Goal: Task Accomplishment & Management: Complete application form

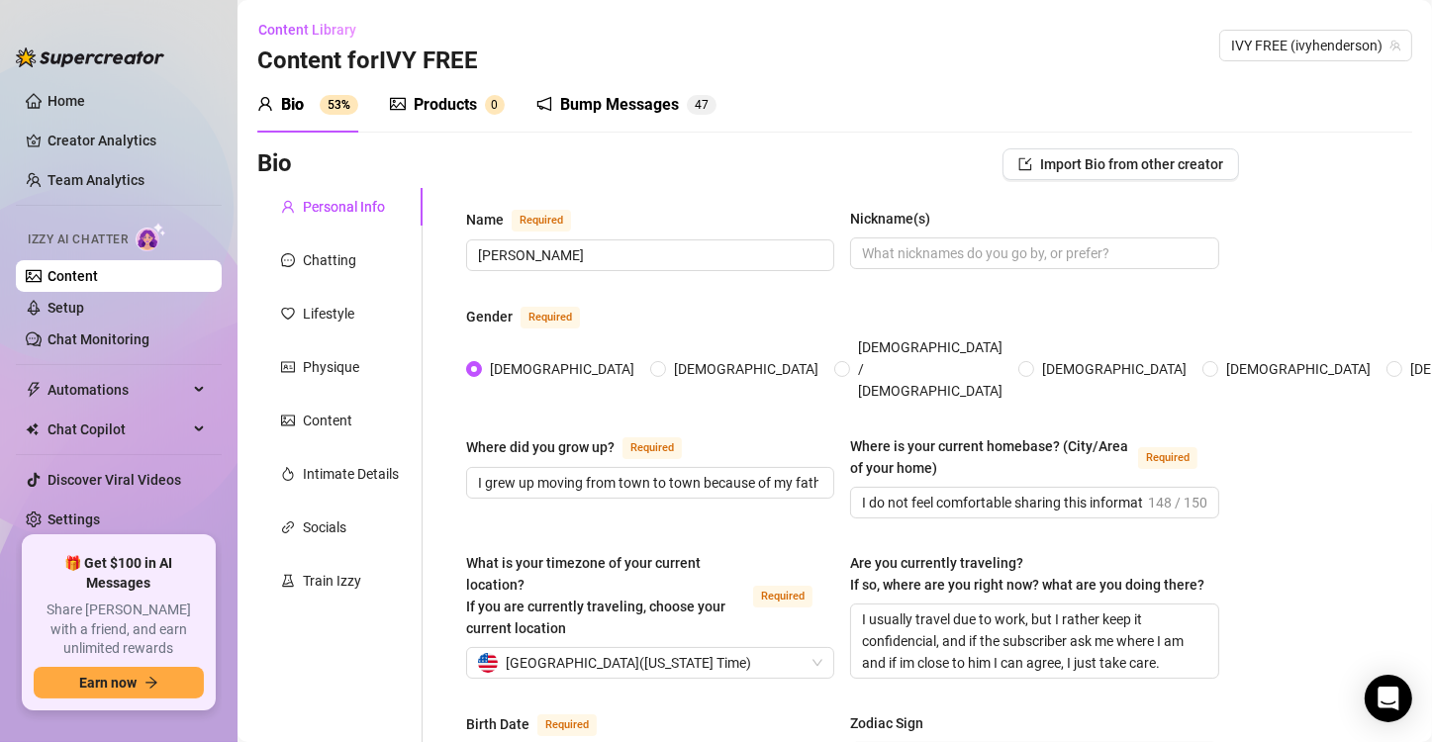
scroll to position [1188, 0]
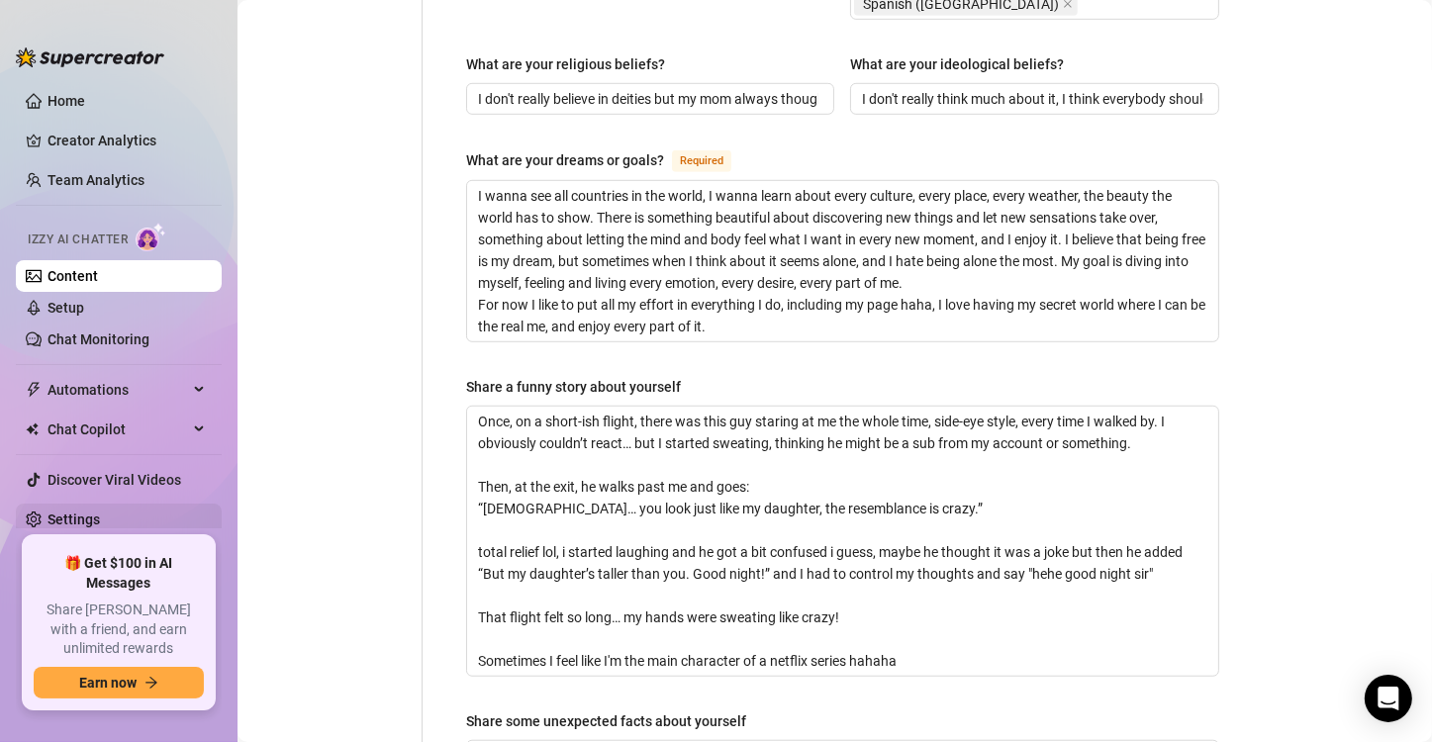
click at [86, 523] on link "Settings" at bounding box center [74, 520] width 52 height 16
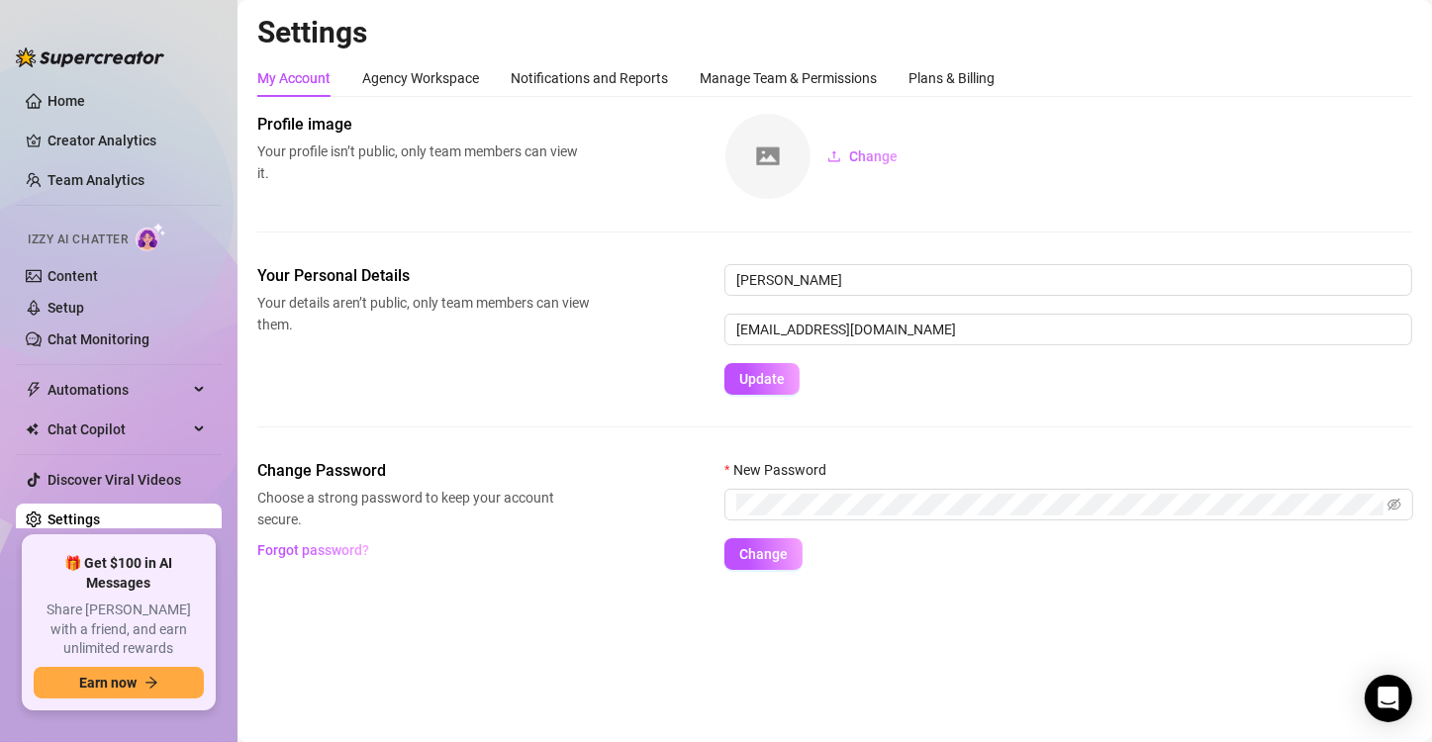
click at [851, 41] on h2 "Settings" at bounding box center [834, 33] width 1155 height 38
click at [811, 73] on div "Manage Team & Permissions" at bounding box center [788, 78] width 177 height 22
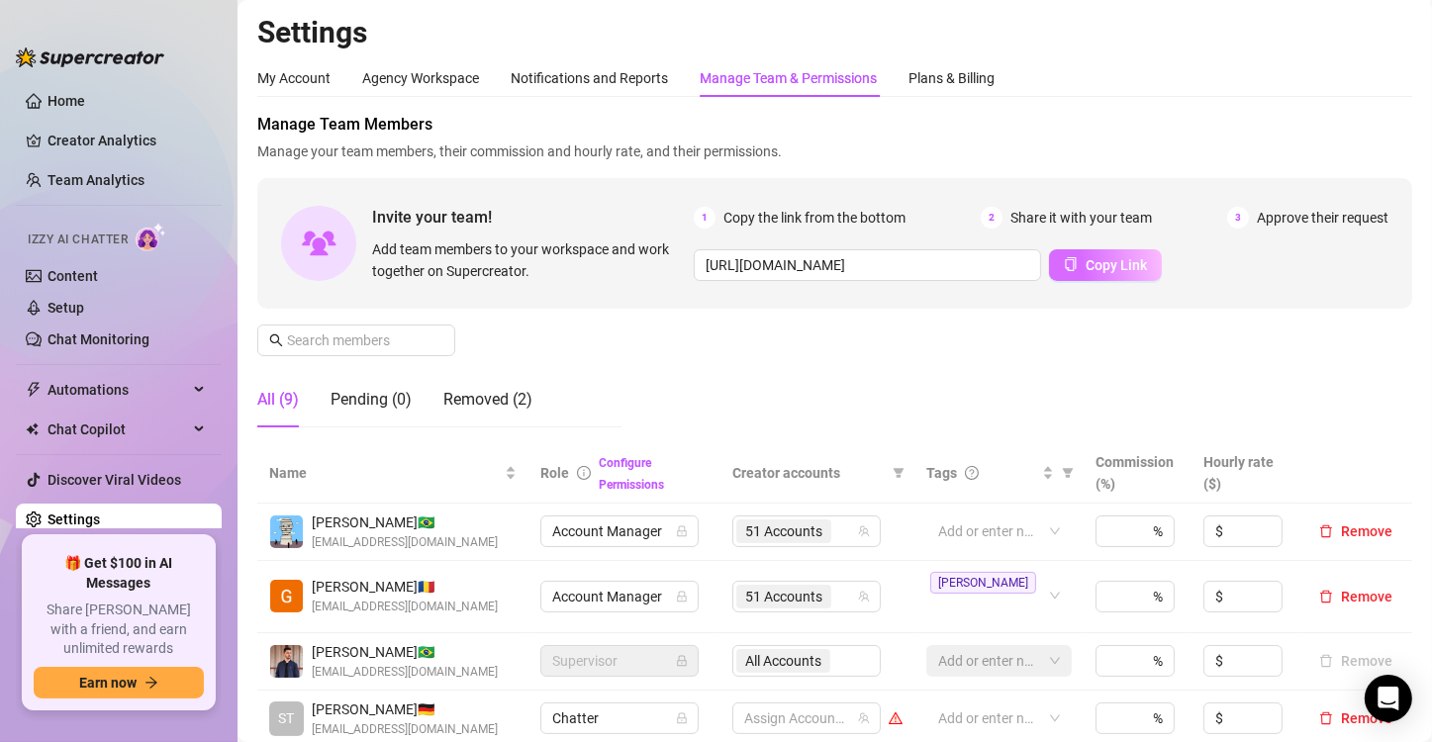
click at [1151, 273] on button "Copy Link" at bounding box center [1105, 265] width 113 height 32
click at [1130, 265] on span "Copy Link" at bounding box center [1116, 265] width 61 height 16
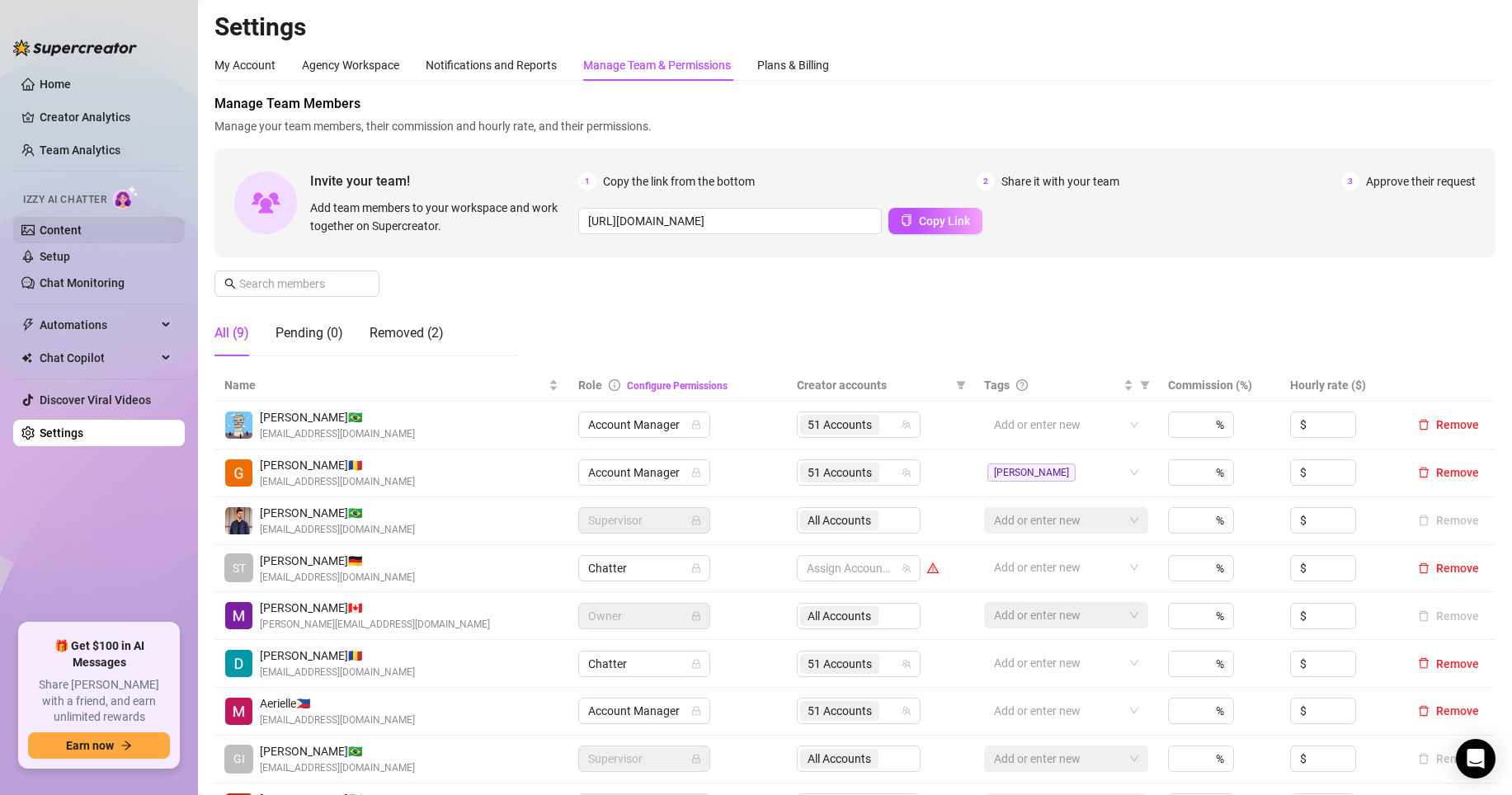
click at [77, 237] on link "Content" at bounding box center [61, 230] width 42 height 13
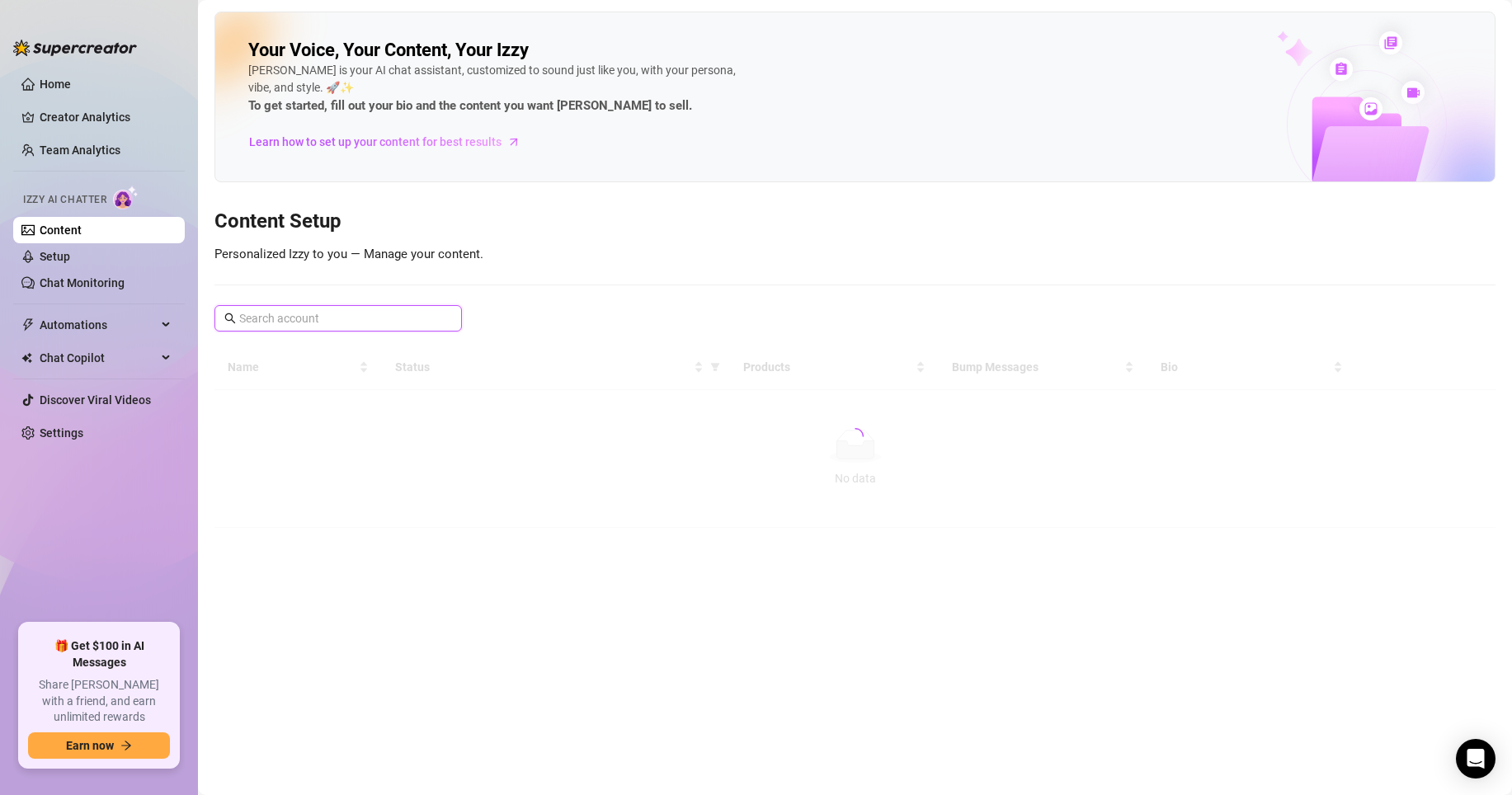
click at [329, 319] on input "text" at bounding box center [339, 318] width 200 height 18
type input "ivy"
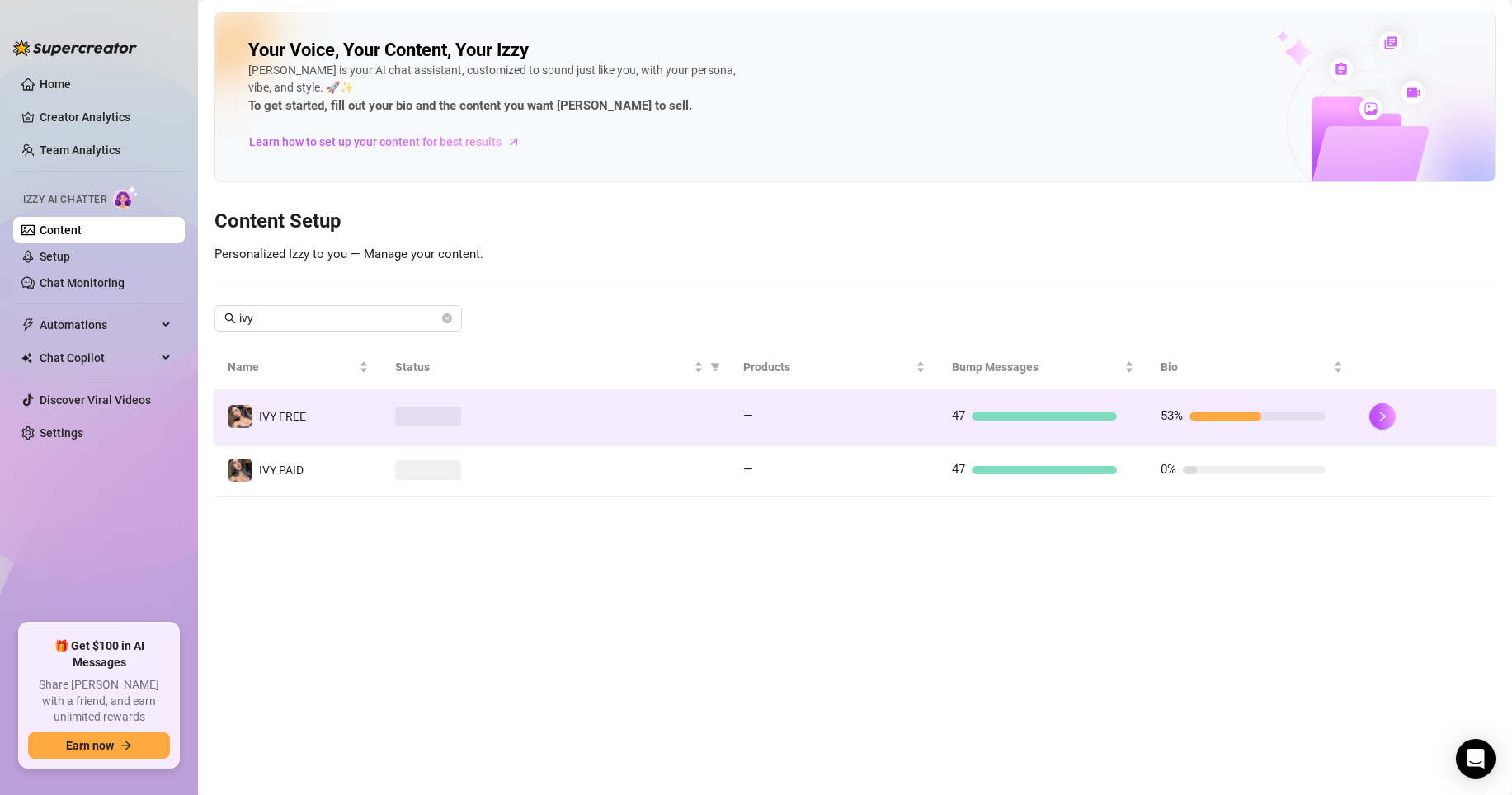
click at [438, 420] on span at bounding box center [428, 417] width 66 height 20
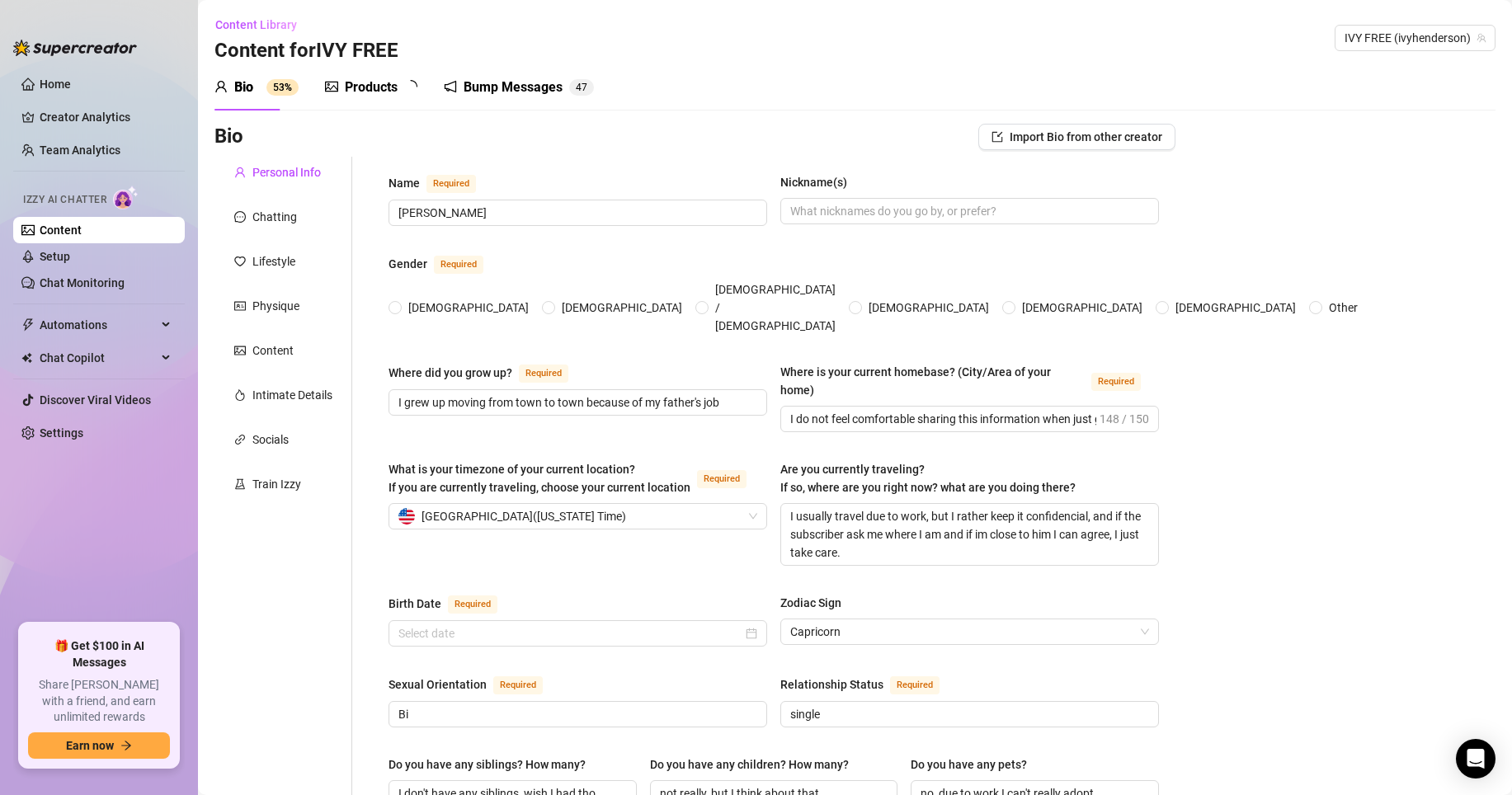
radio input "true"
type input "[DATE]"
click at [231, 228] on div "Chatting" at bounding box center [283, 218] width 138 height 32
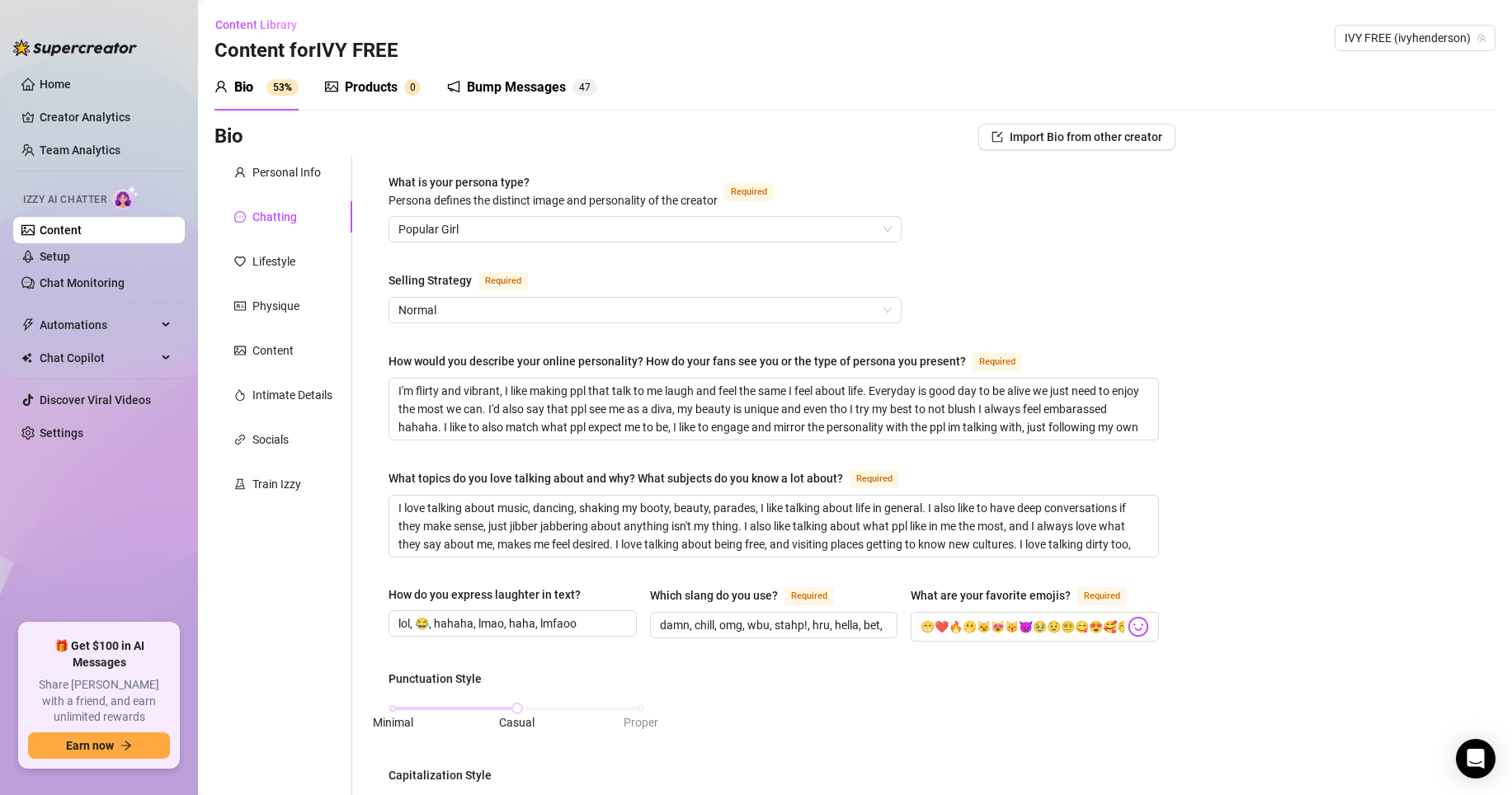
click at [281, 222] on div "Chatting" at bounding box center [274, 217] width 44 height 18
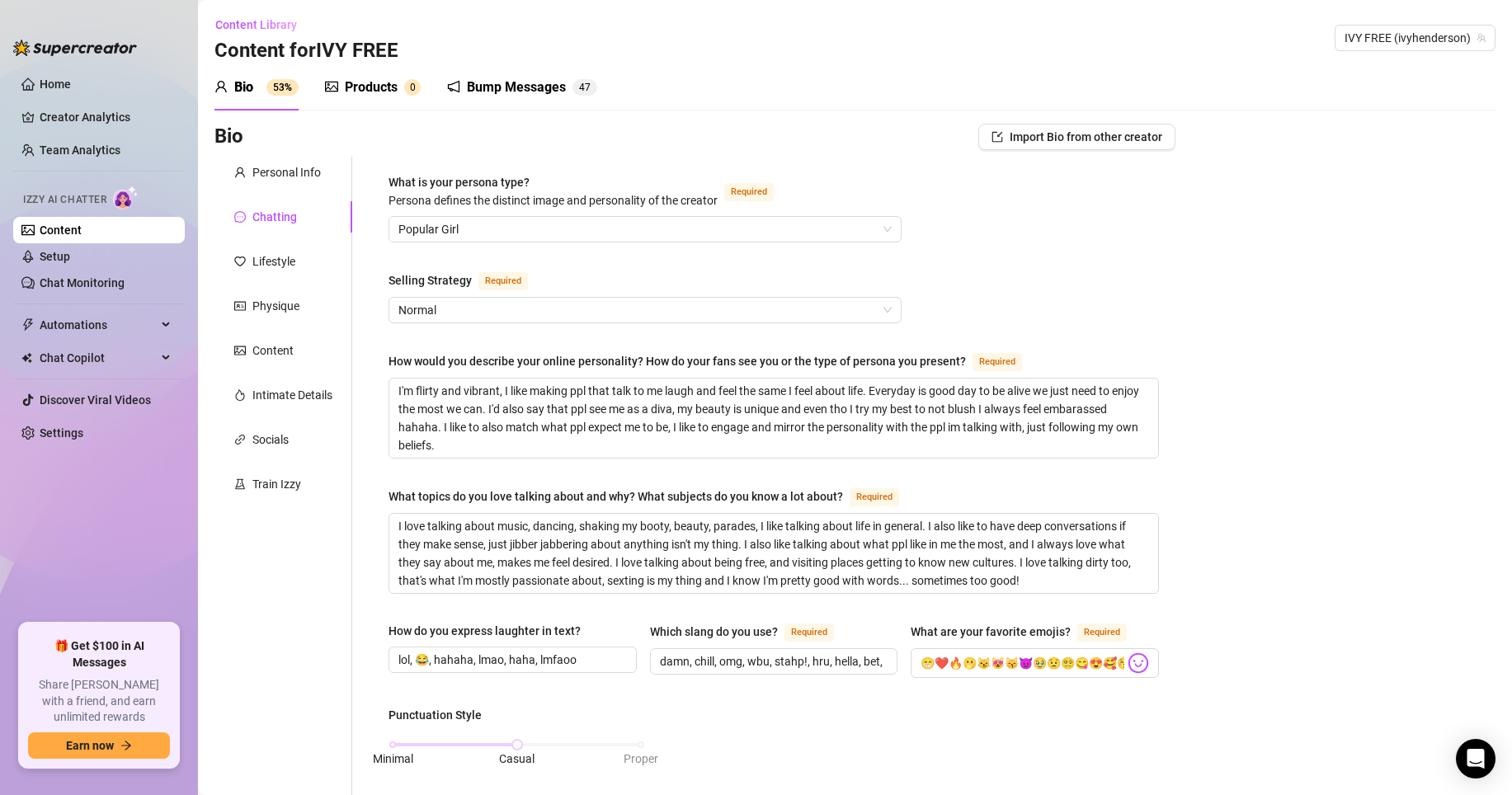
click at [268, 284] on div "Personal Info Chatting Lifestyle Physique Content Intimate Details Socials Trai…" at bounding box center [283, 808] width 138 height 1304
click at [268, 272] on div "Lifestyle" at bounding box center [283, 262] width 138 height 32
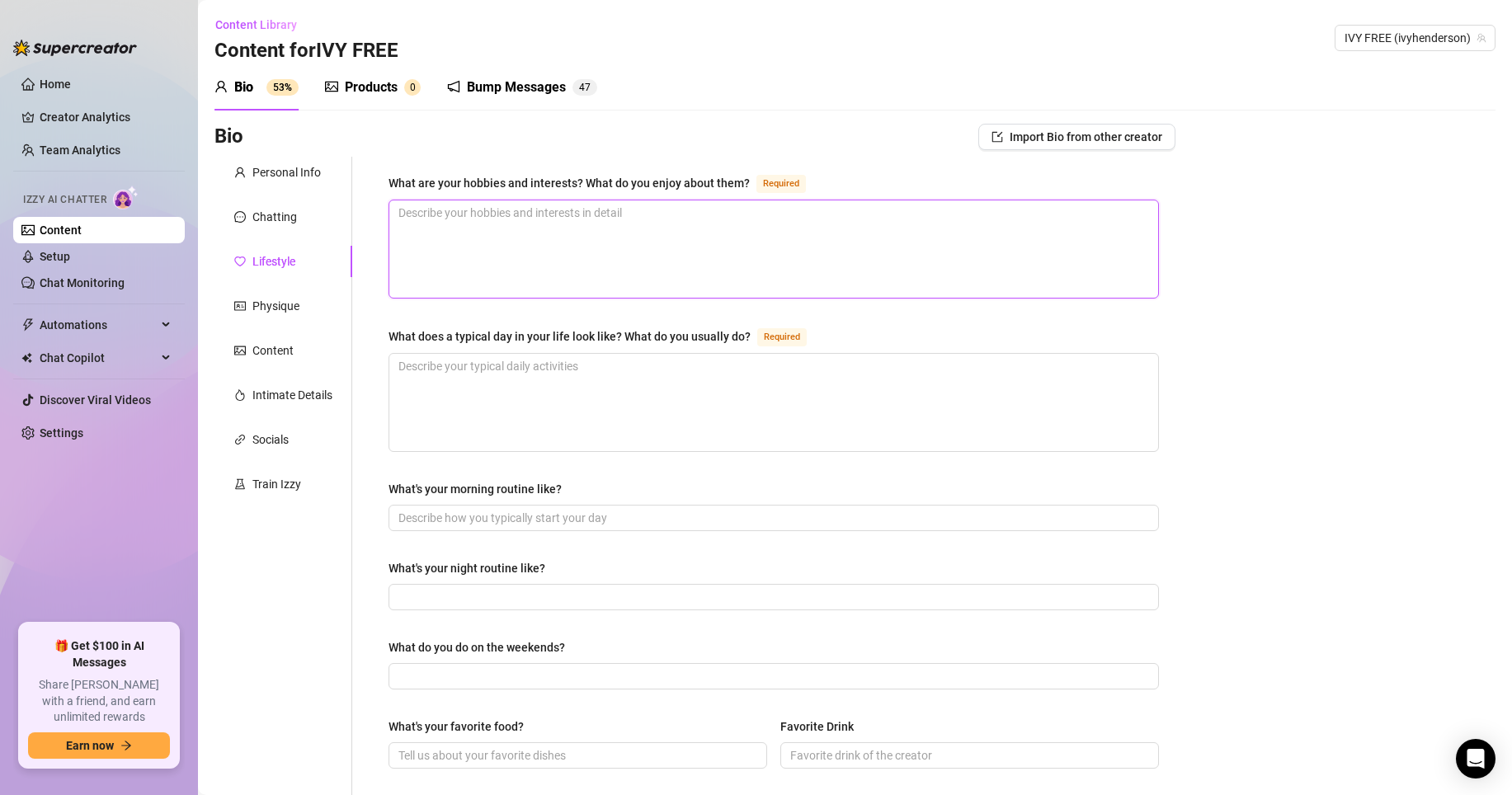
click at [508, 261] on textarea "What are your hobbies and interests? What do you enjoy about them? Required" at bounding box center [774, 249] width 769 height 98
click at [568, 402] on textarea "What does a typical day in your life look like? What do you usually do? Required" at bounding box center [774, 402] width 769 height 98
click at [493, 274] on textarea "What are your hobbies and interests? What do you enjoy about them? Required" at bounding box center [774, 249] width 769 height 98
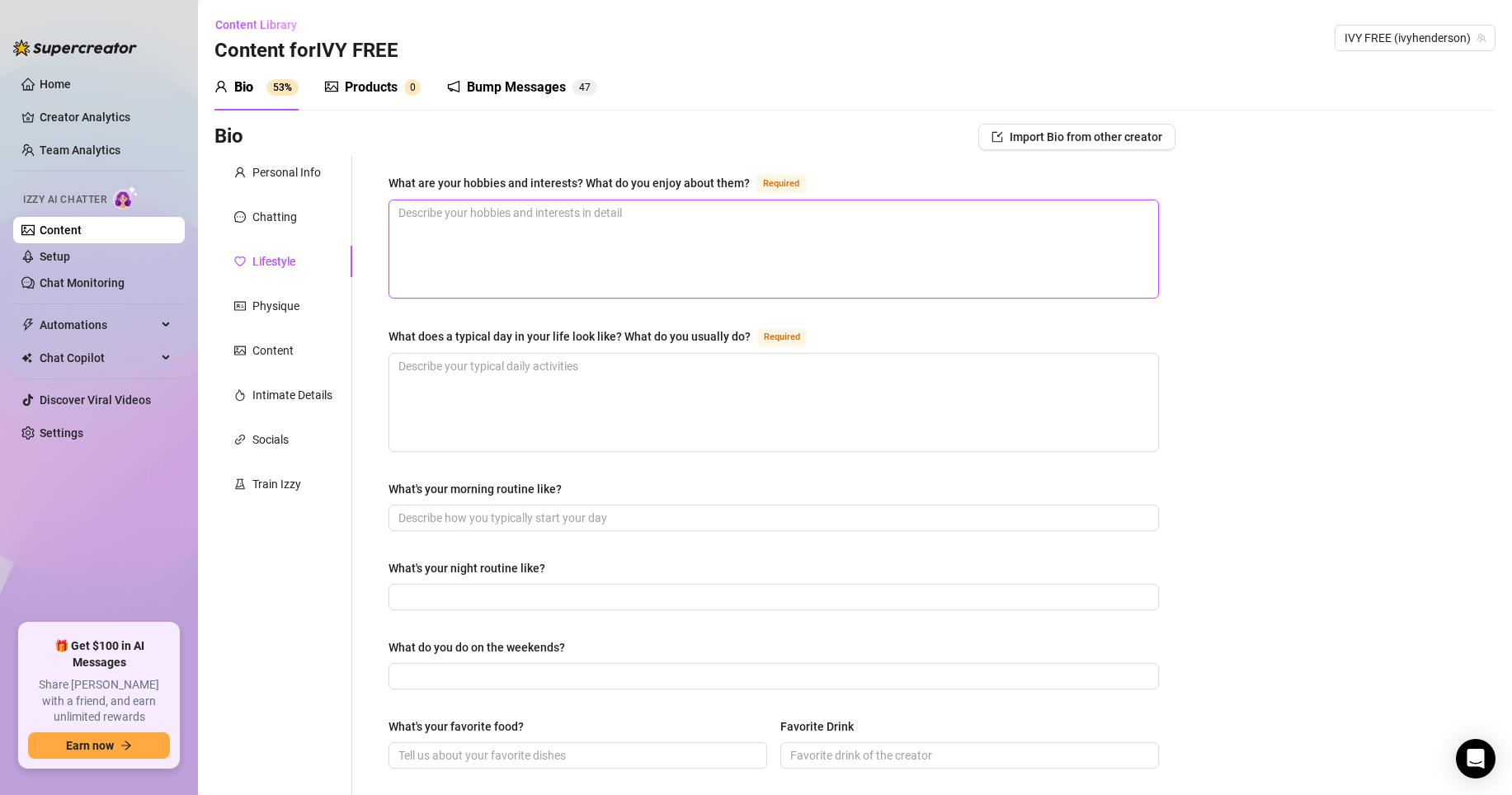
type textarea "I"
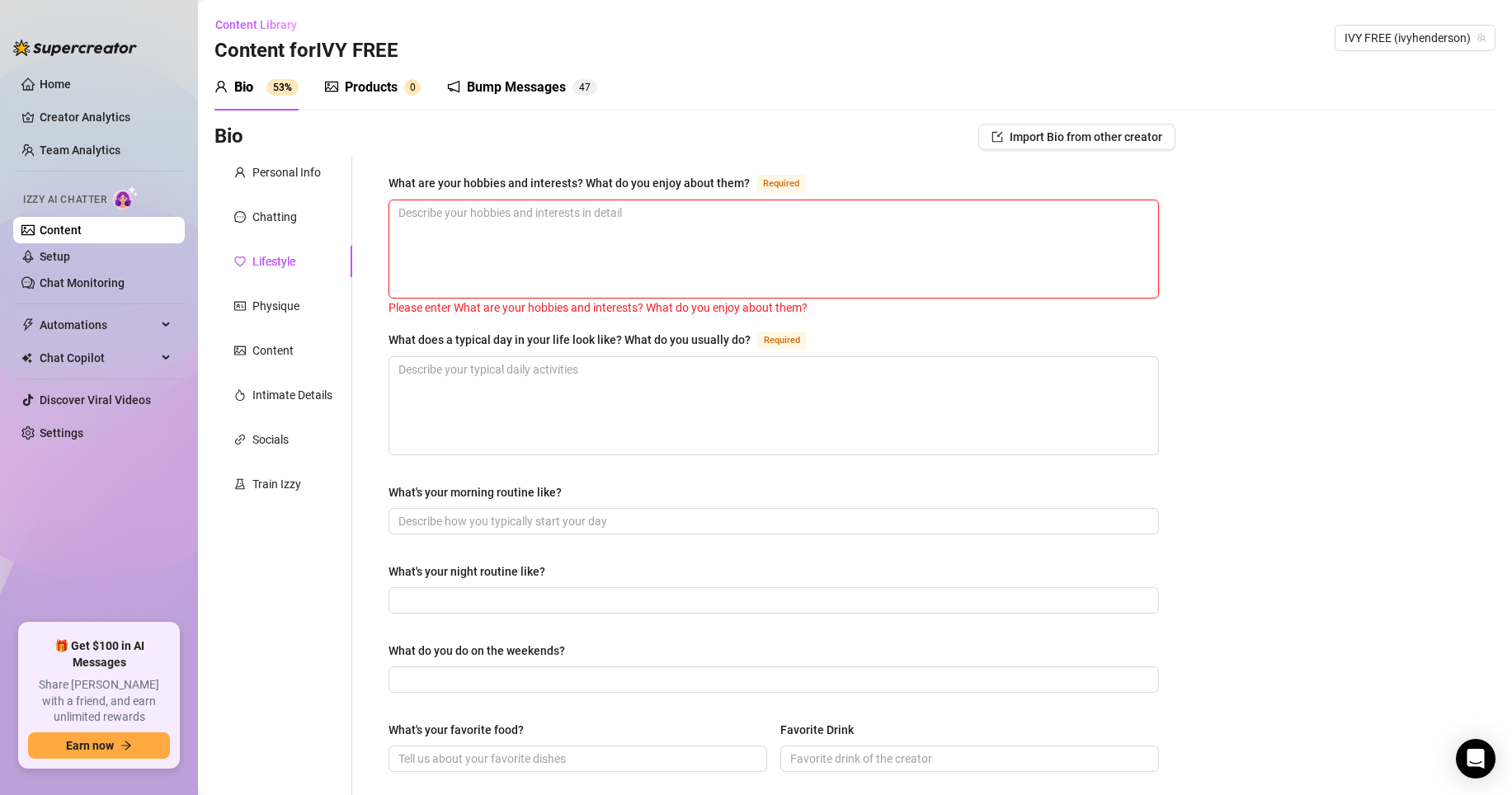
type textarea "t"
type textarea "th"
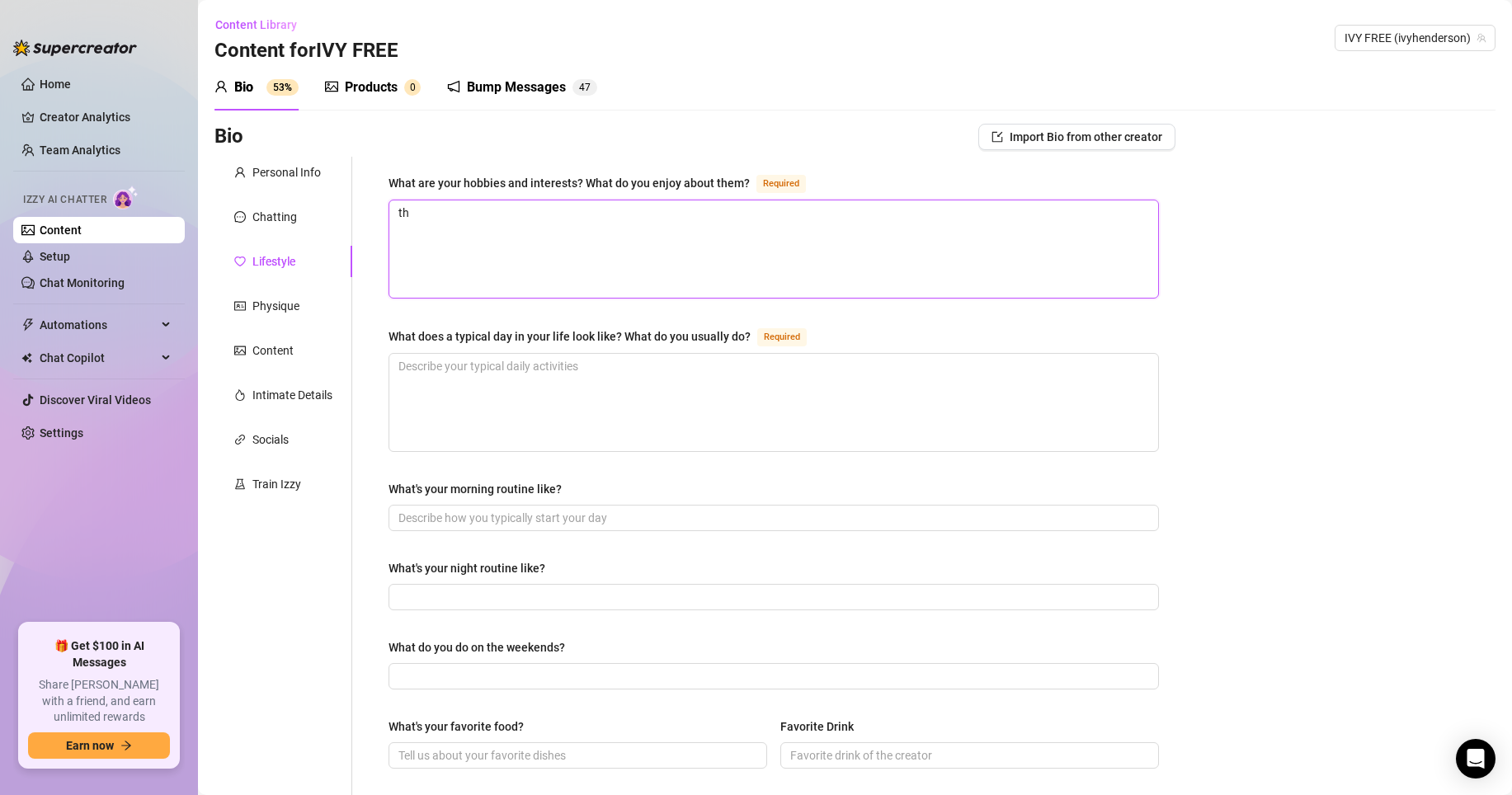
type textarea "the"
type textarea "th"
type textarea "t"
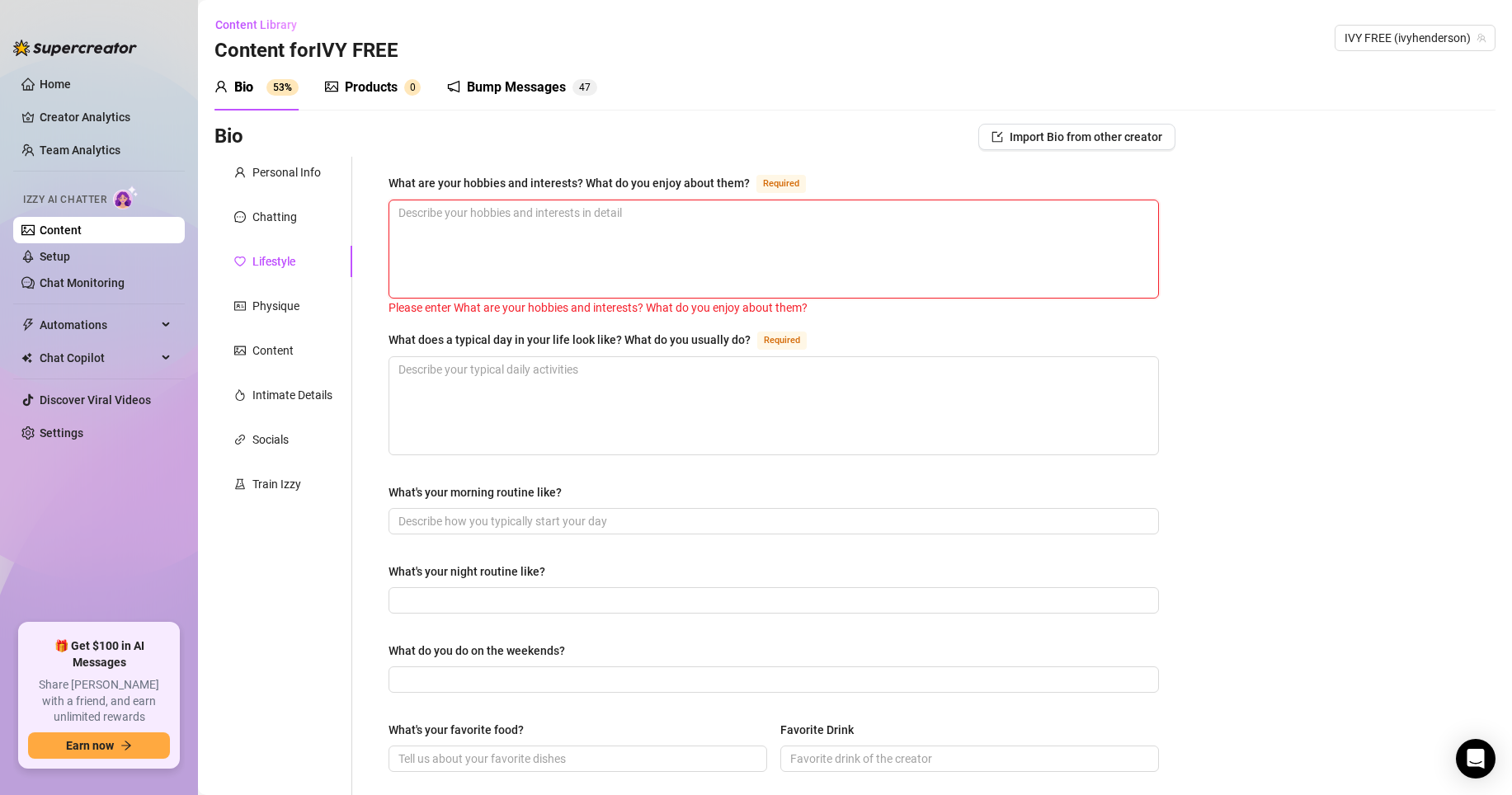
type textarea "I"
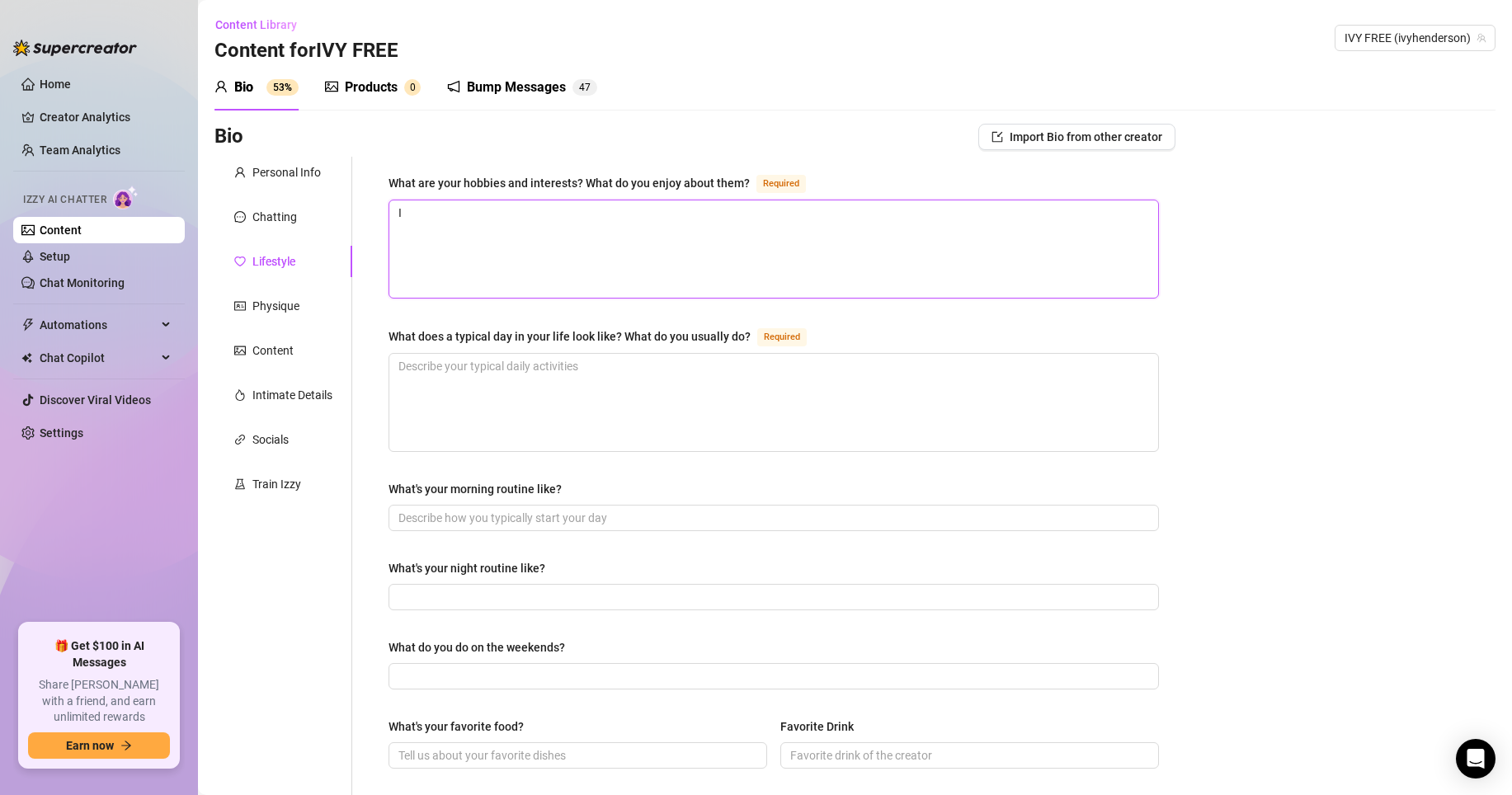
type textarea "I l"
type textarea "I li"
type textarea "I lik"
type textarea "I like"
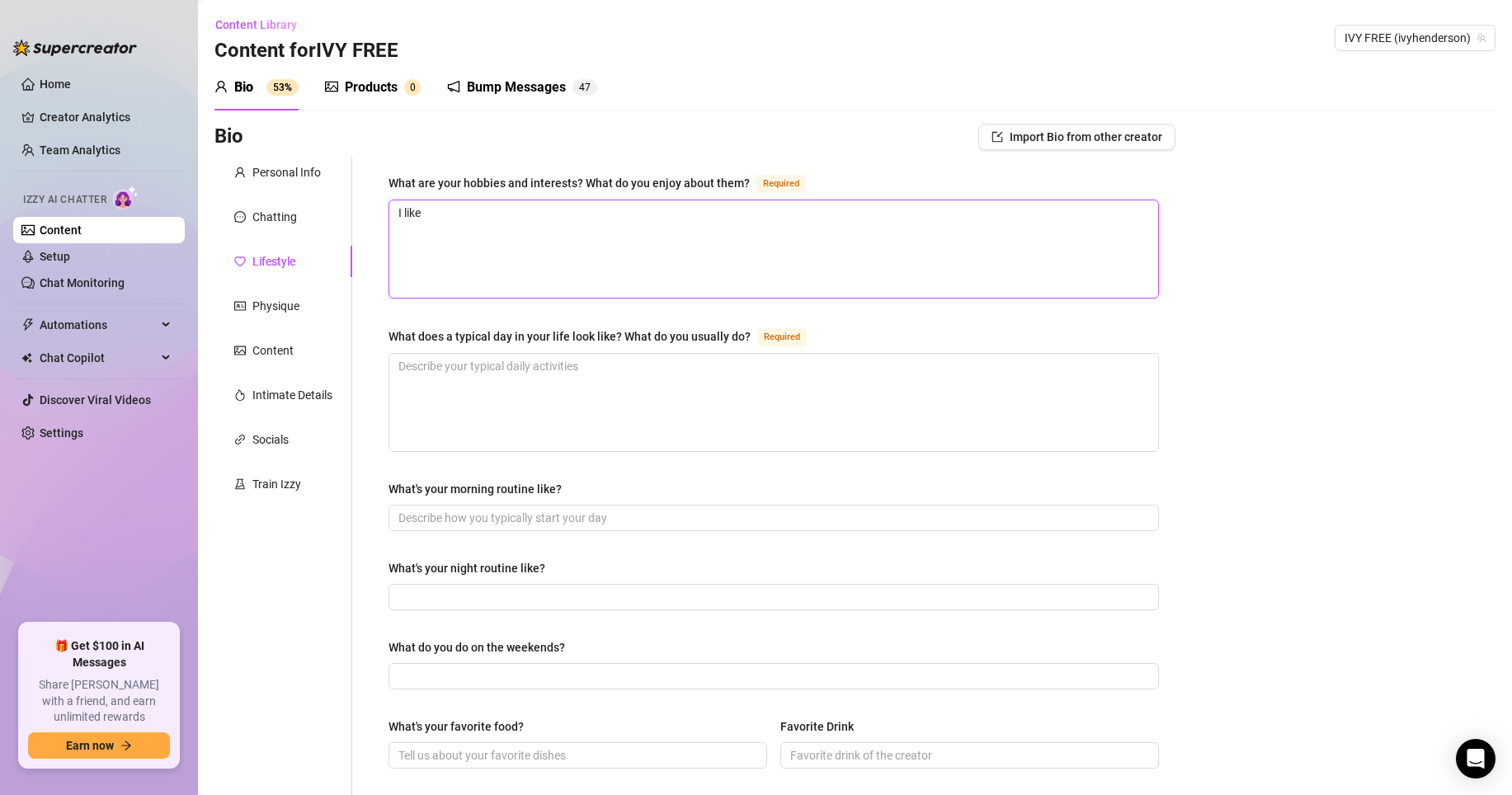
type textarea "I like t"
type textarea "I like tr"
type textarea "I like tra"
type textarea "I like trav"
type textarea "I like trave"
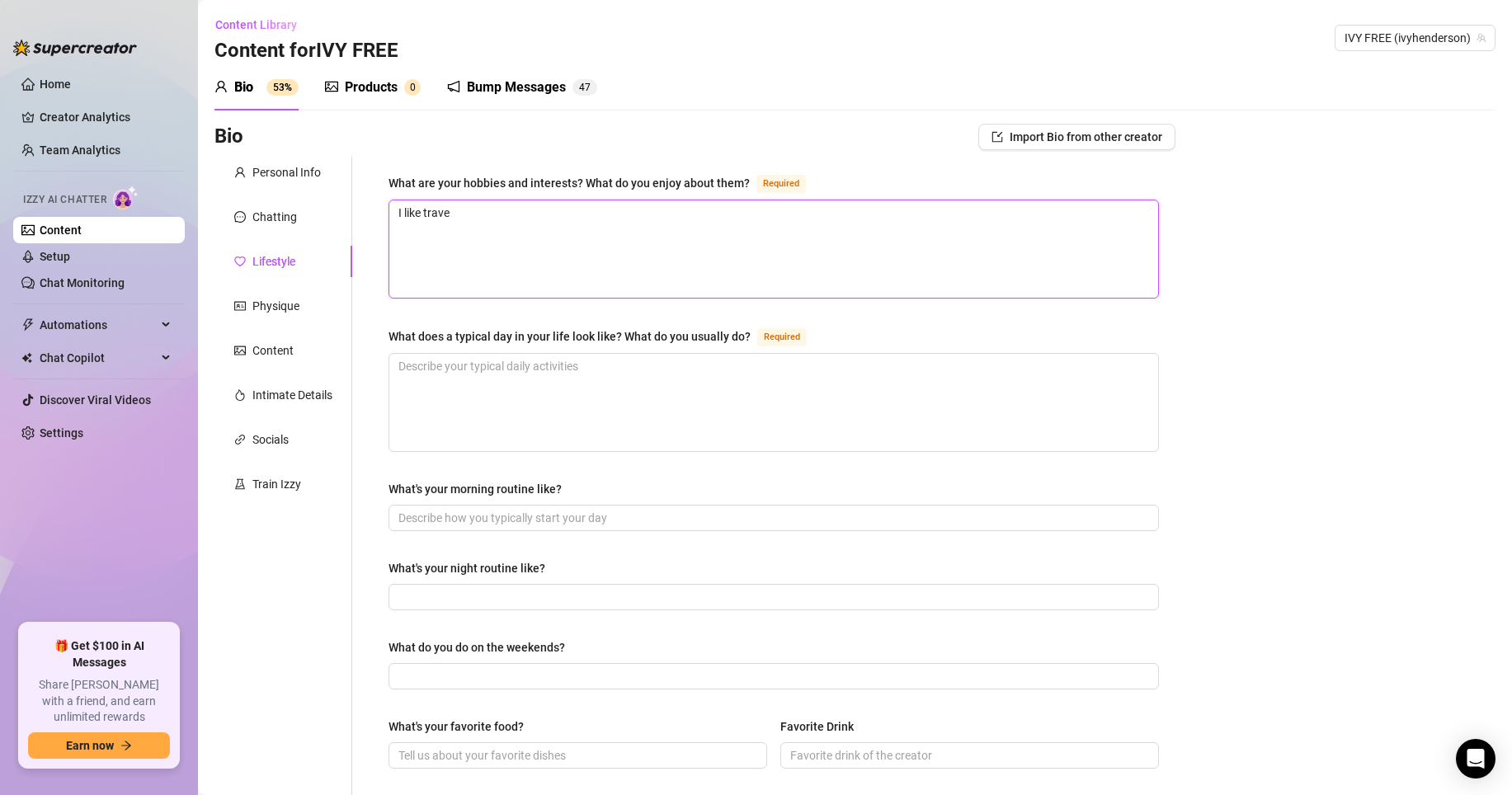
type textarea "I like travel"
type textarea "I like traveln"
type textarea "I like travelng"
type textarea "I like traveln"
type textarea "I like travel"
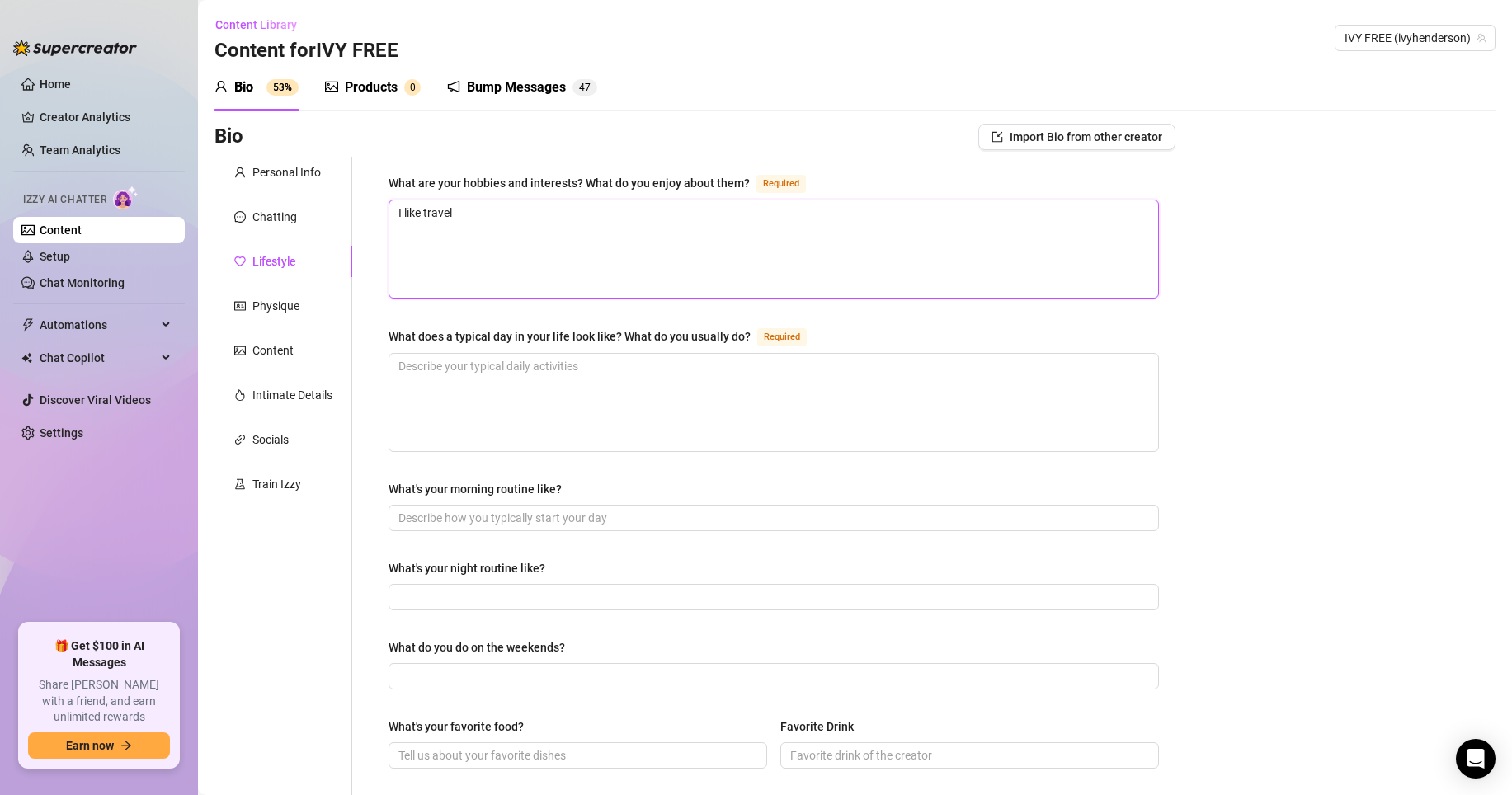
type textarea "I like traveli"
type textarea "I like traveling"
type textarea "I like traveling s"
type textarea "I like traveling si"
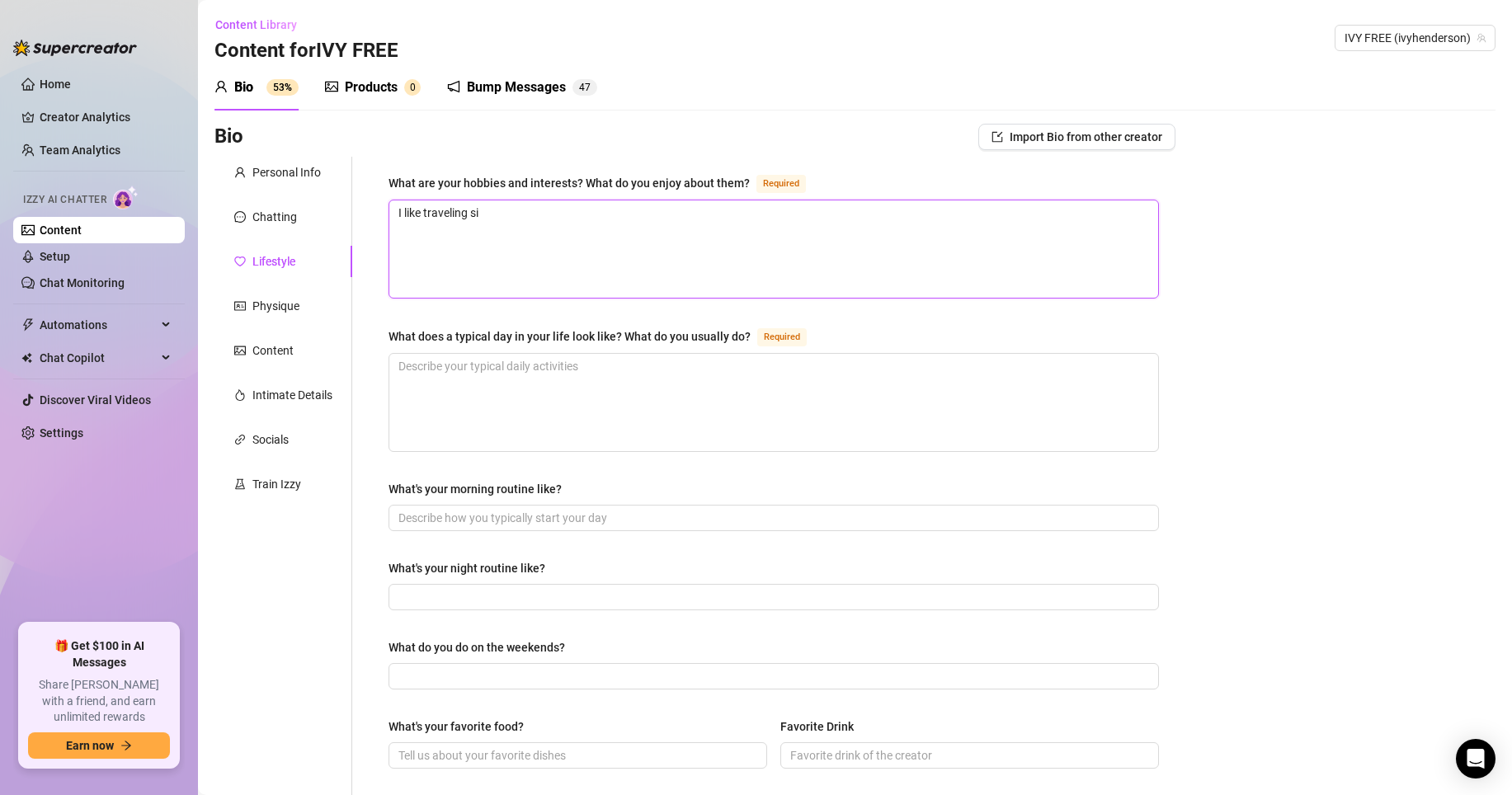
type textarea "I like traveling sin"
type textarea "I like traveling sinc"
type textarea "I like traveling since"
type textarea "I like traveling since e"
type textarea "I like traveling since ev"
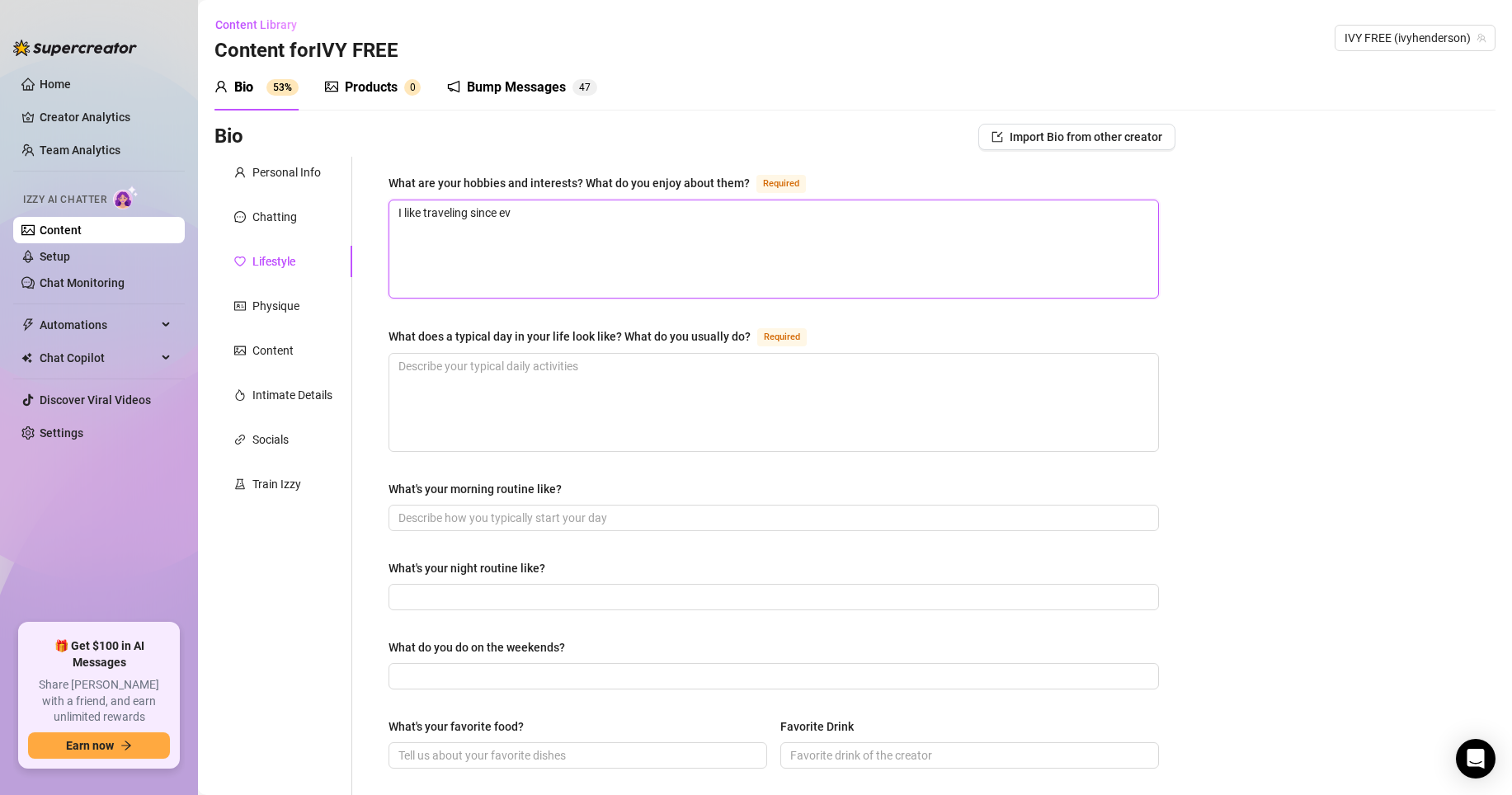
type textarea "I like traveling since eve"
type textarea "I like traveling since ever"
type textarea "I like traveling since ever,"
type textarea "I like traveling since ever, [GEOGRAPHIC_DATA]"
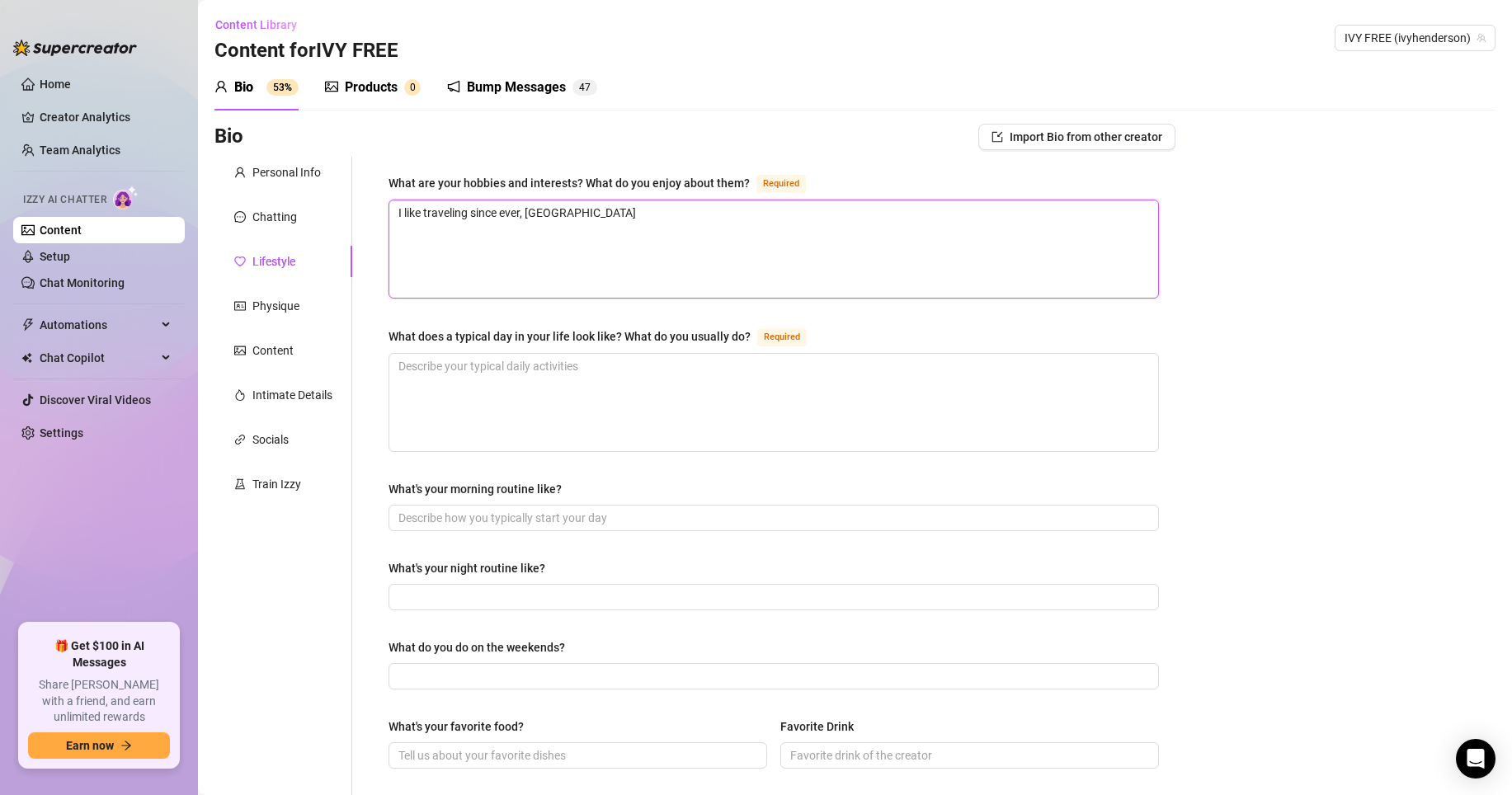
type textarea "I like traveling since ever,"
type textarea "I like traveling since ever, I"
type textarea "I like traveling since ever,"
type textarea "I like traveling since ever, t"
type textarea "I like traveling since ever, th"
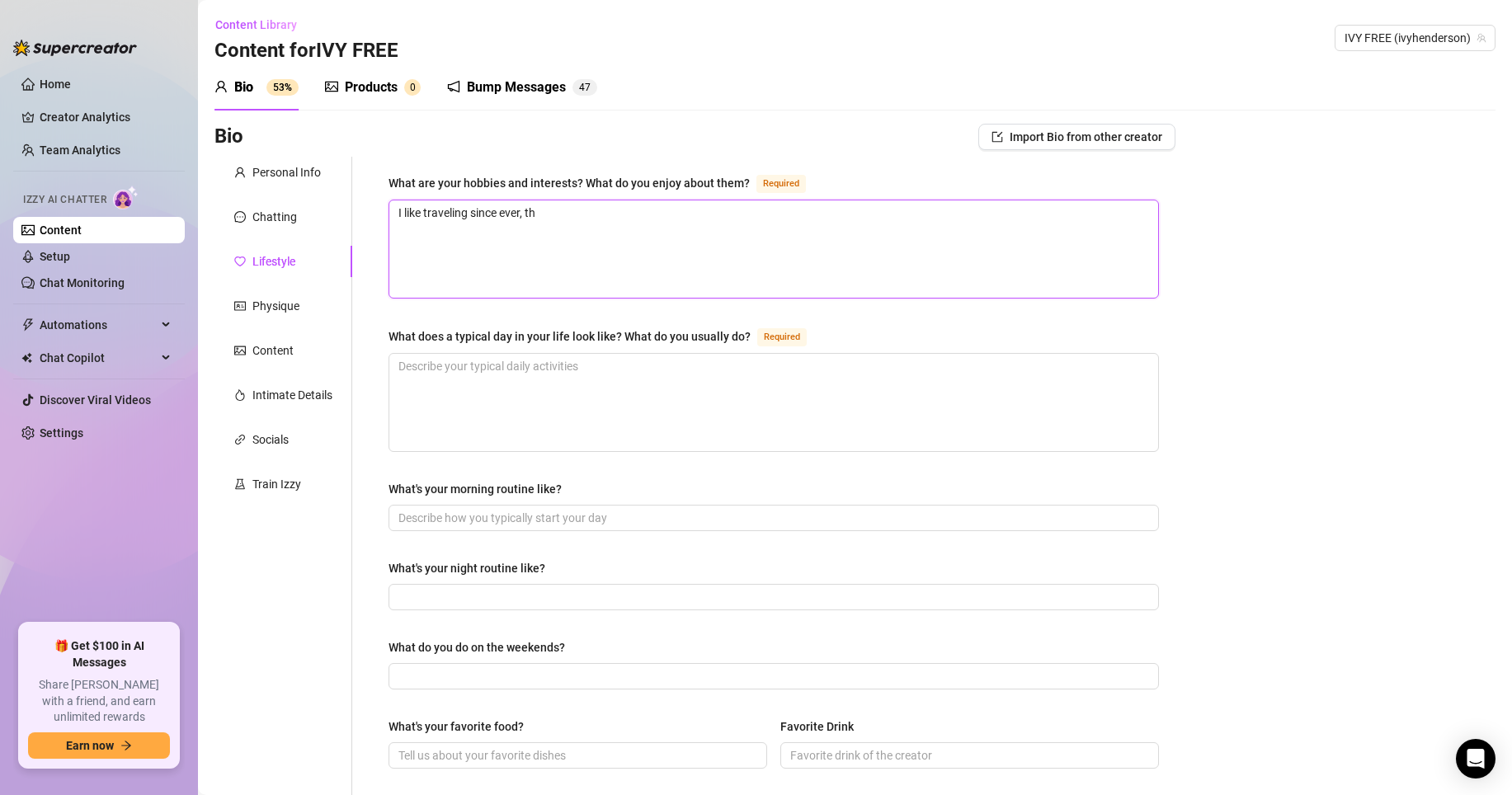
type textarea "I like traveling since ever, the"
type textarea "I like traveling since ever, the b"
type textarea "I like traveling since ever, the be"
type textarea "I like traveling since ever, the bes"
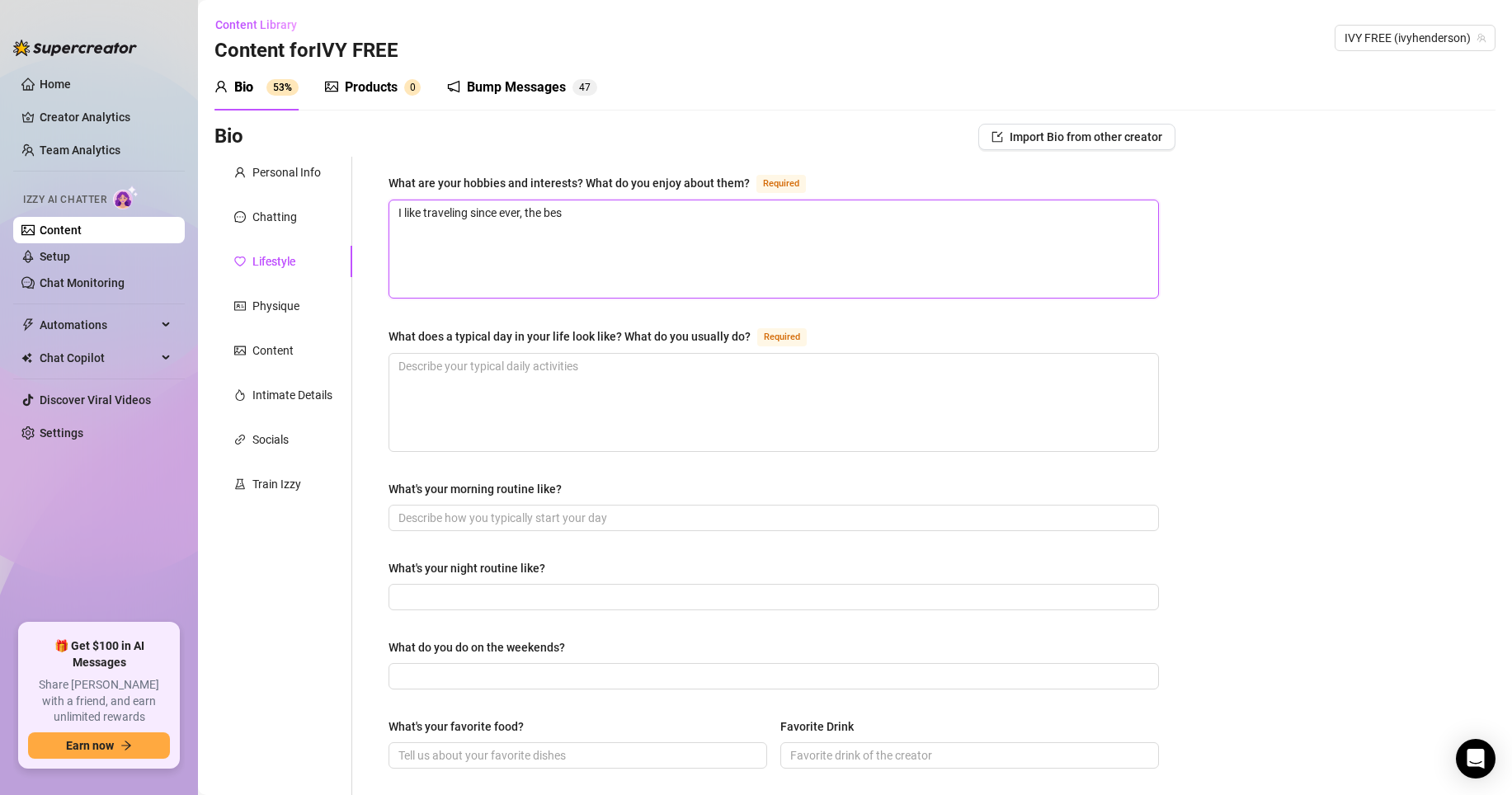
type textarea "I like traveling since ever, the best"
type textarea "I like traveling since ever, the best f"
type textarea "I like traveling since ever, the best"
type textarea "I like traveling since ever, the best pa"
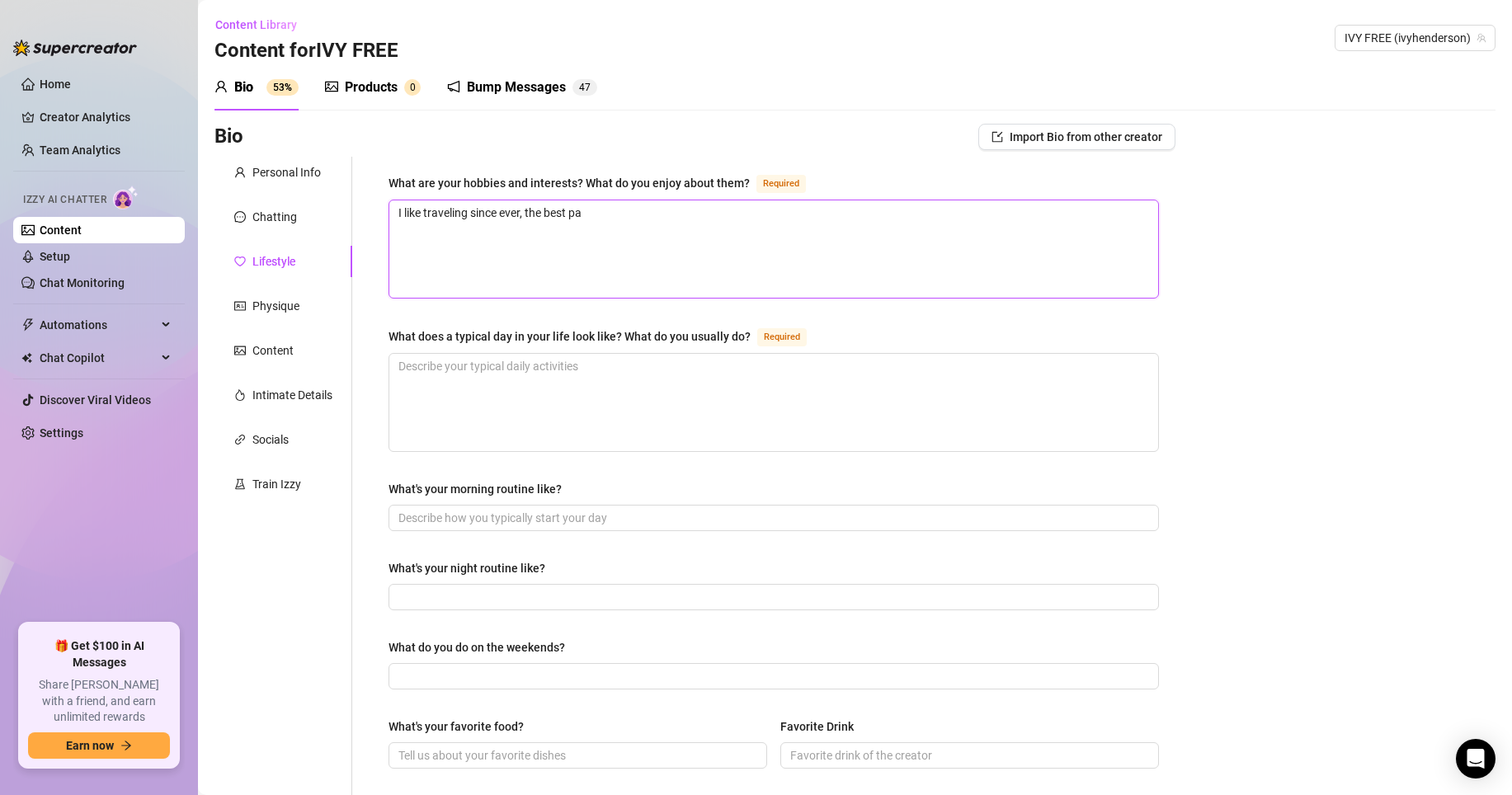
type textarea "I like traveling since ever, the best par"
type textarea "I like traveling since ever, the best part"
